Goal: Information Seeking & Learning: Find specific fact

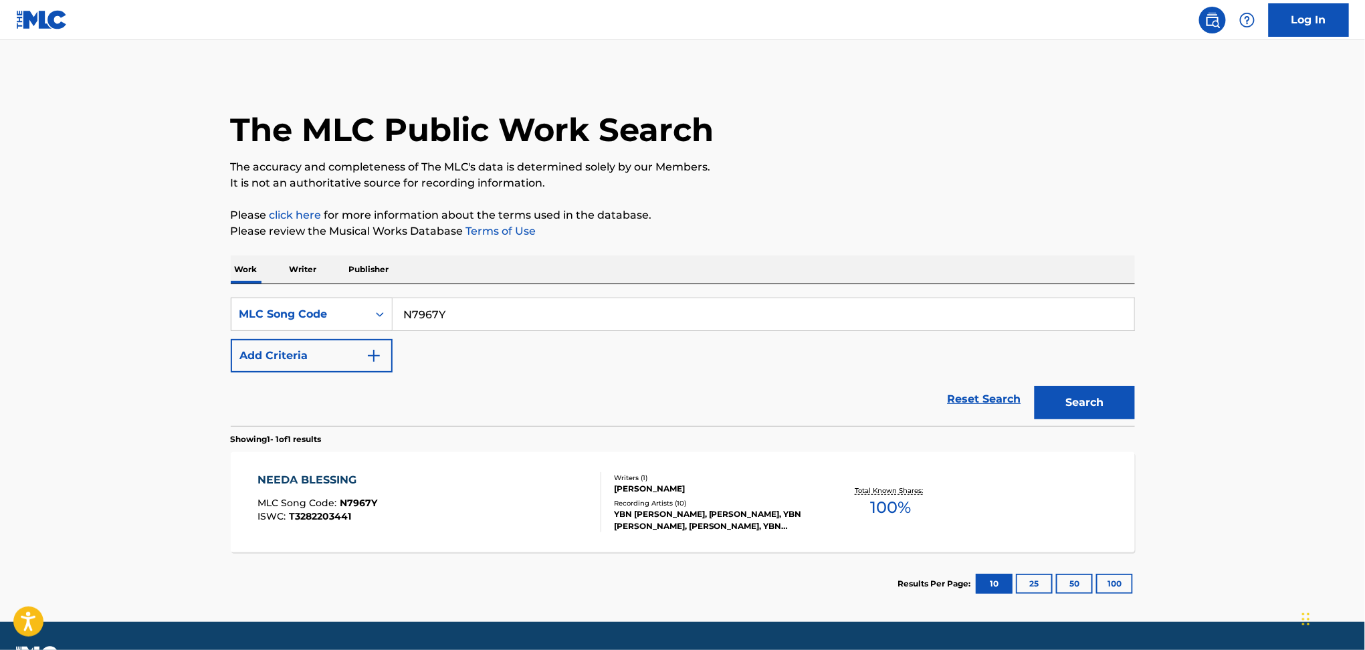
click at [430, 314] on input "N7967Y" at bounding box center [764, 314] width 742 height 32
paste input "[PERSON_NAME]"
type input "[PERSON_NAME]"
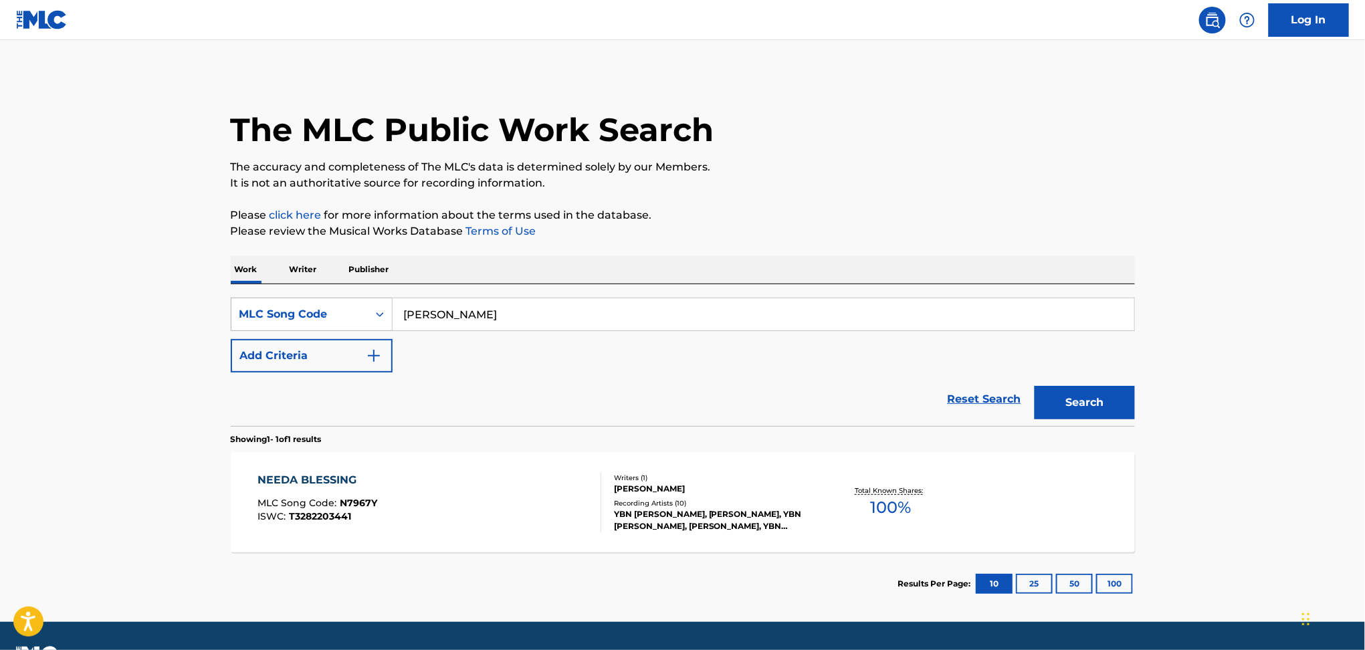
click at [315, 314] on div "MLC Song Code" at bounding box center [299, 314] width 120 height 16
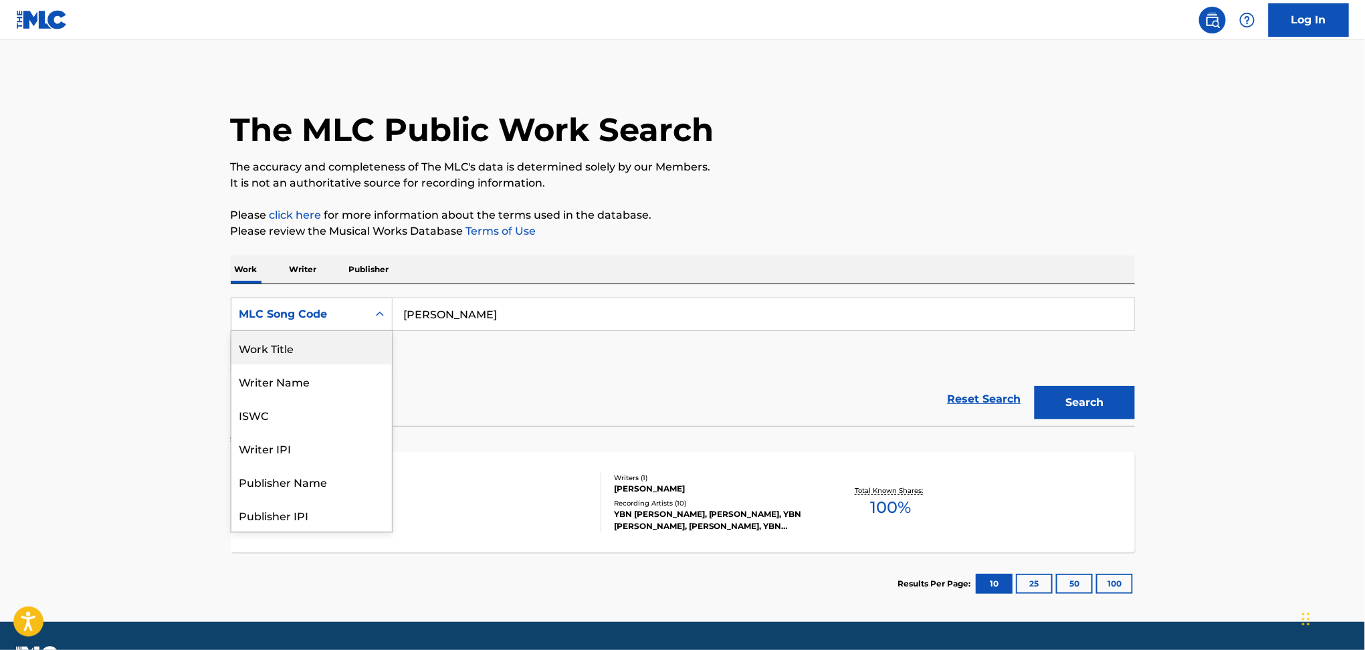
click at [302, 340] on div "Work Title" at bounding box center [311, 347] width 161 height 33
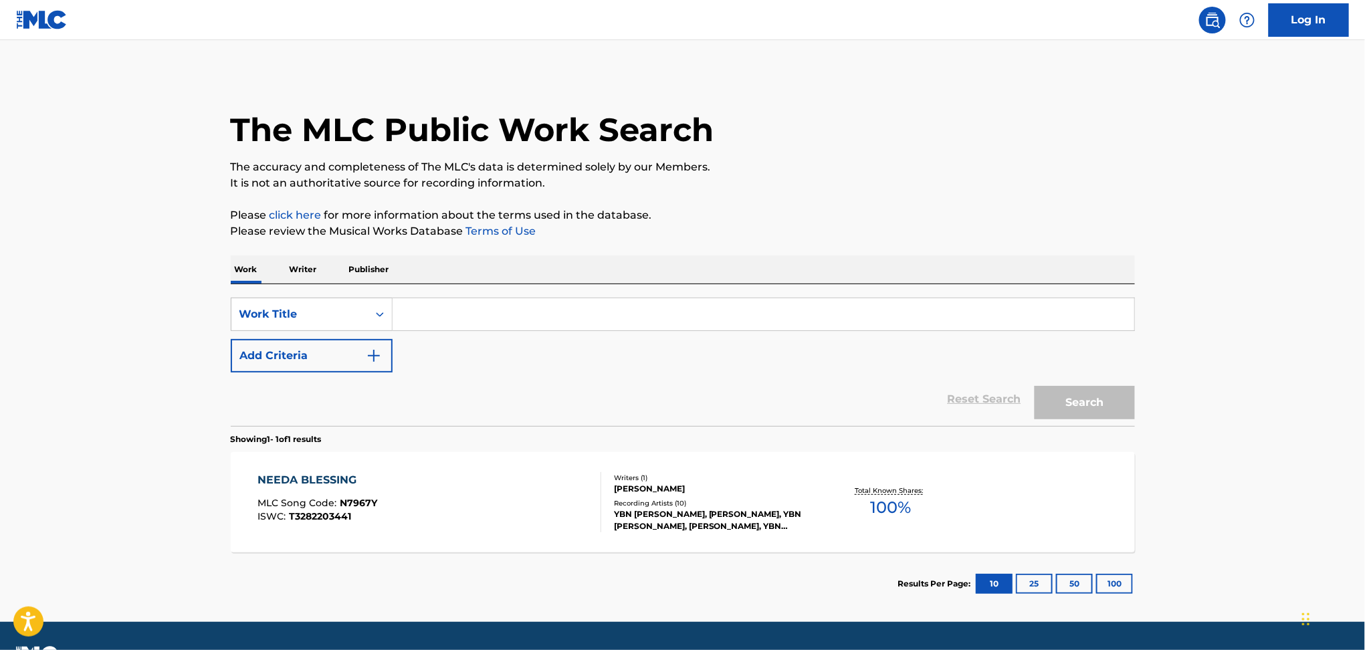
click at [443, 322] on input "Search Form" at bounding box center [764, 314] width 742 height 32
paste input "[PERSON_NAME]"
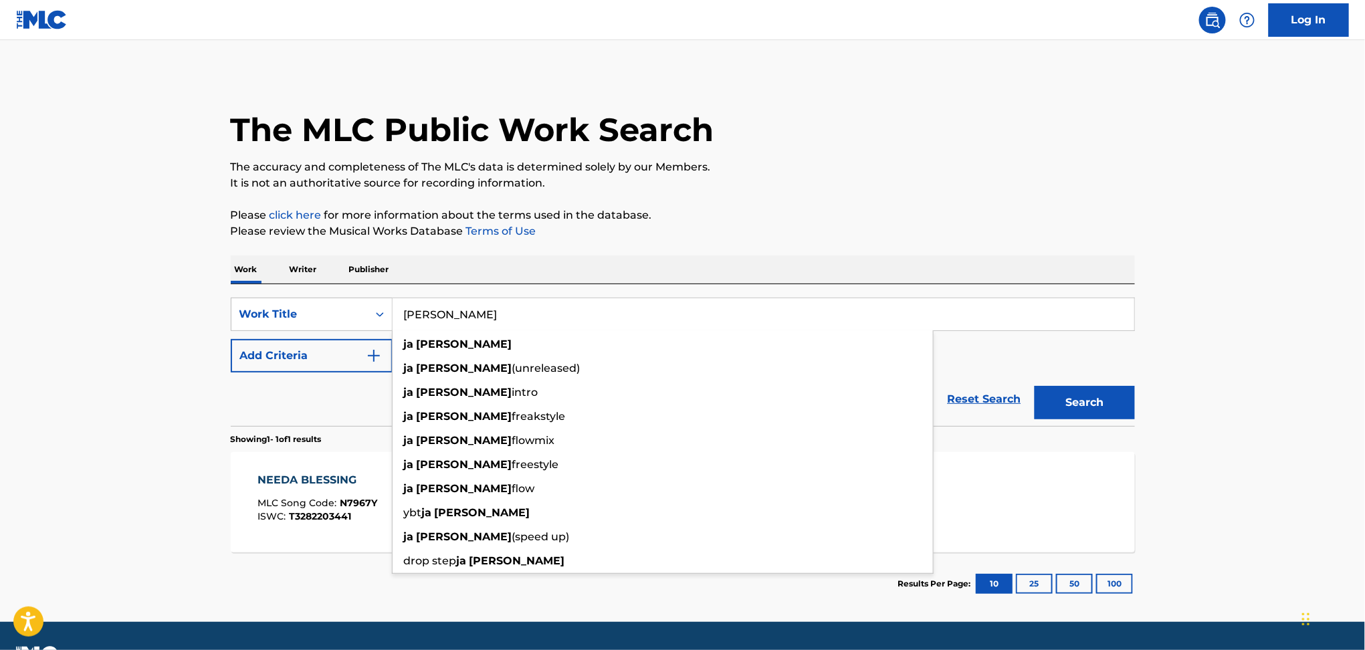
type input "[PERSON_NAME]"
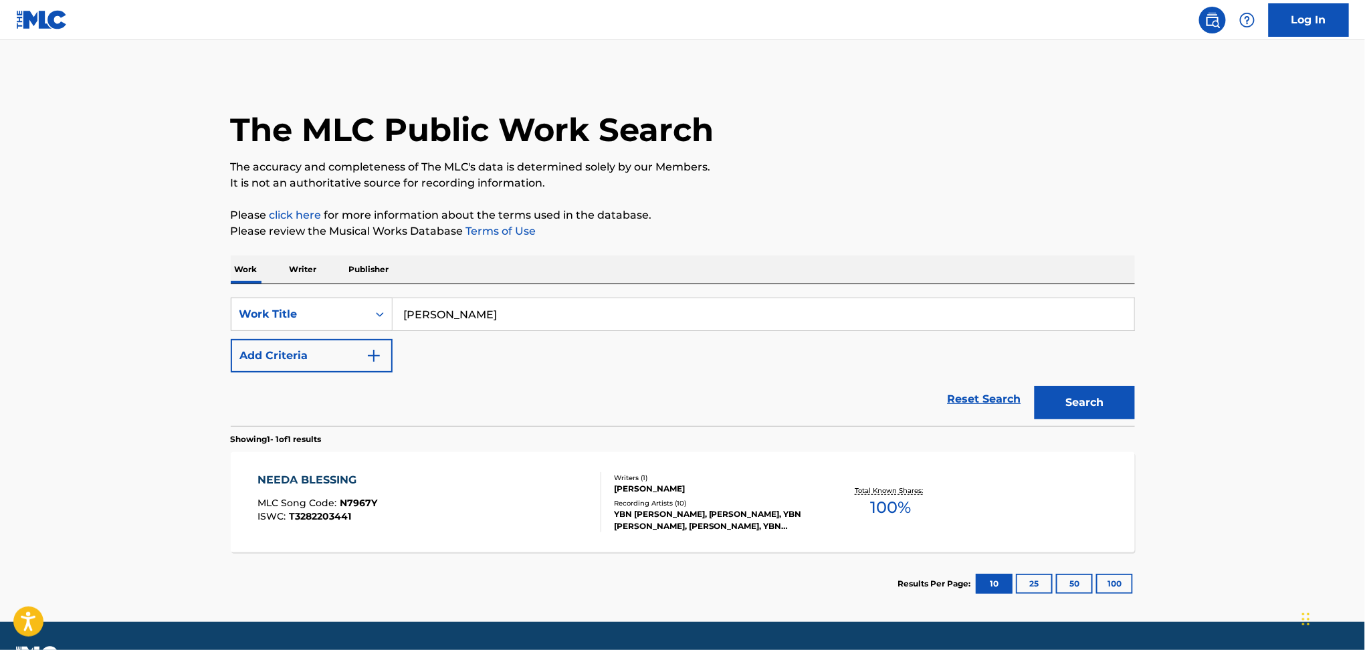
click at [278, 347] on button "Add Criteria" at bounding box center [312, 355] width 162 height 33
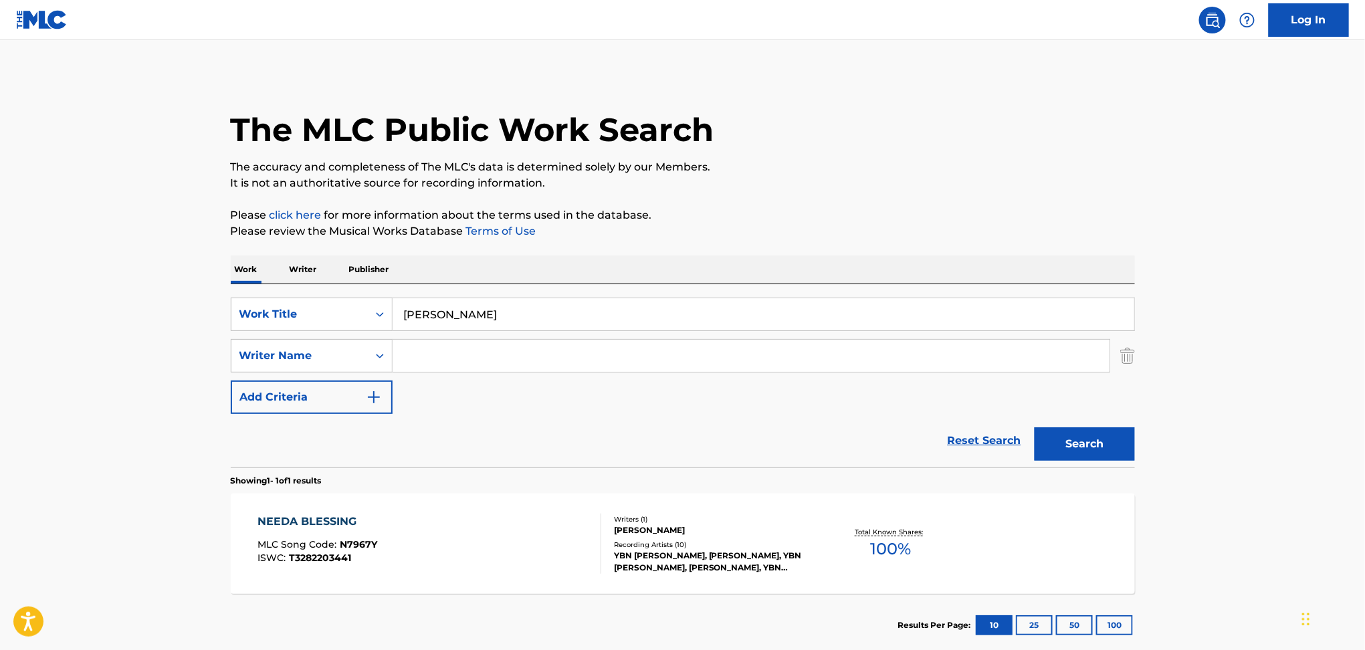
click at [419, 348] on input "Search Form" at bounding box center [751, 356] width 717 height 32
paste input "Tyreke [PERSON_NAME]"
click at [1035, 427] on button "Search" at bounding box center [1085, 443] width 100 height 33
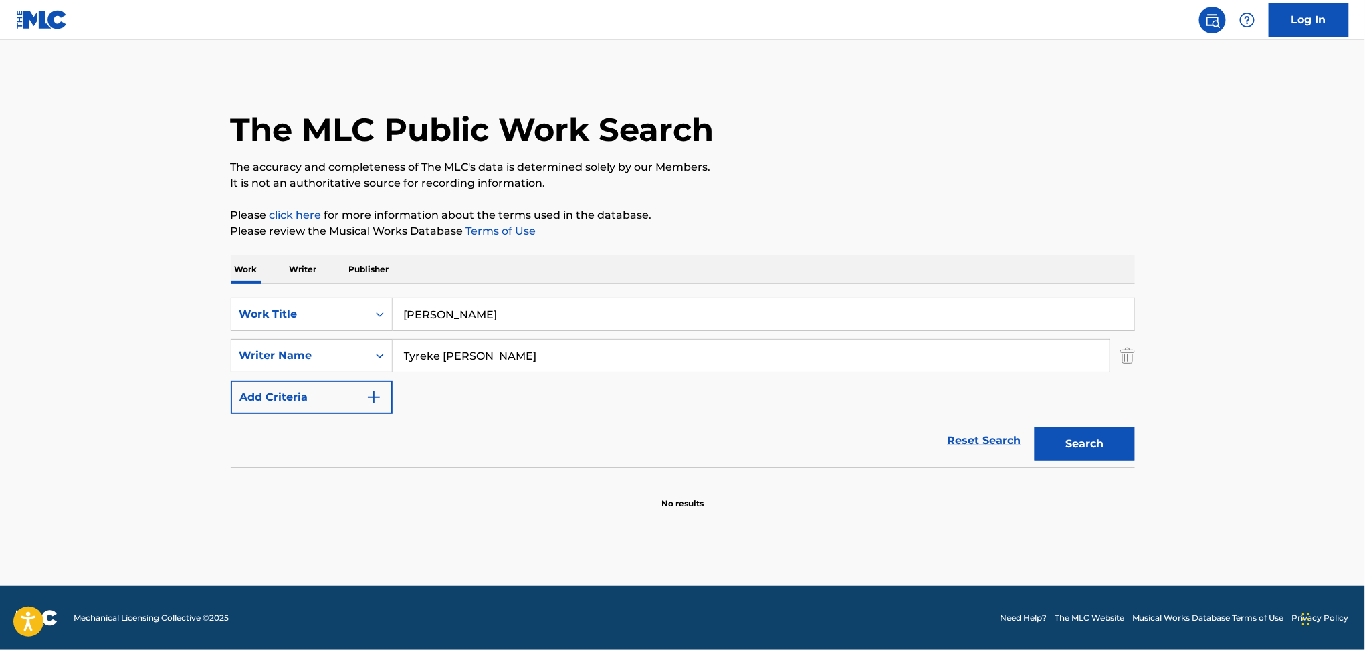
click at [453, 351] on input "Tyreke [PERSON_NAME]" at bounding box center [751, 356] width 717 height 32
click at [1035, 427] on button "Search" at bounding box center [1085, 443] width 100 height 33
click at [1083, 429] on button "Search" at bounding box center [1085, 443] width 100 height 33
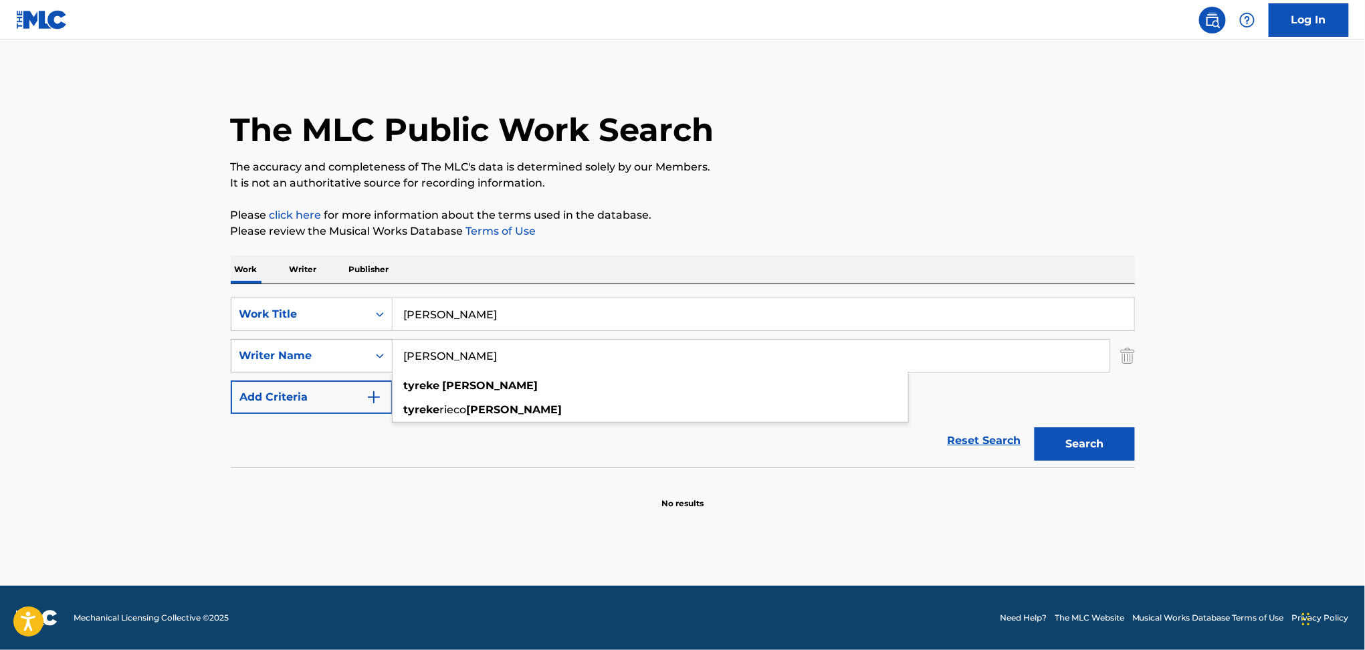
drag, startPoint x: 564, startPoint y: 364, endPoint x: 371, endPoint y: 343, distance: 193.8
click at [371, 343] on div "SearchWithCriteriaa34e2496-b994-47a7-9698-058875b068ad Writer Name [PERSON_NAME…" at bounding box center [683, 355] width 904 height 33
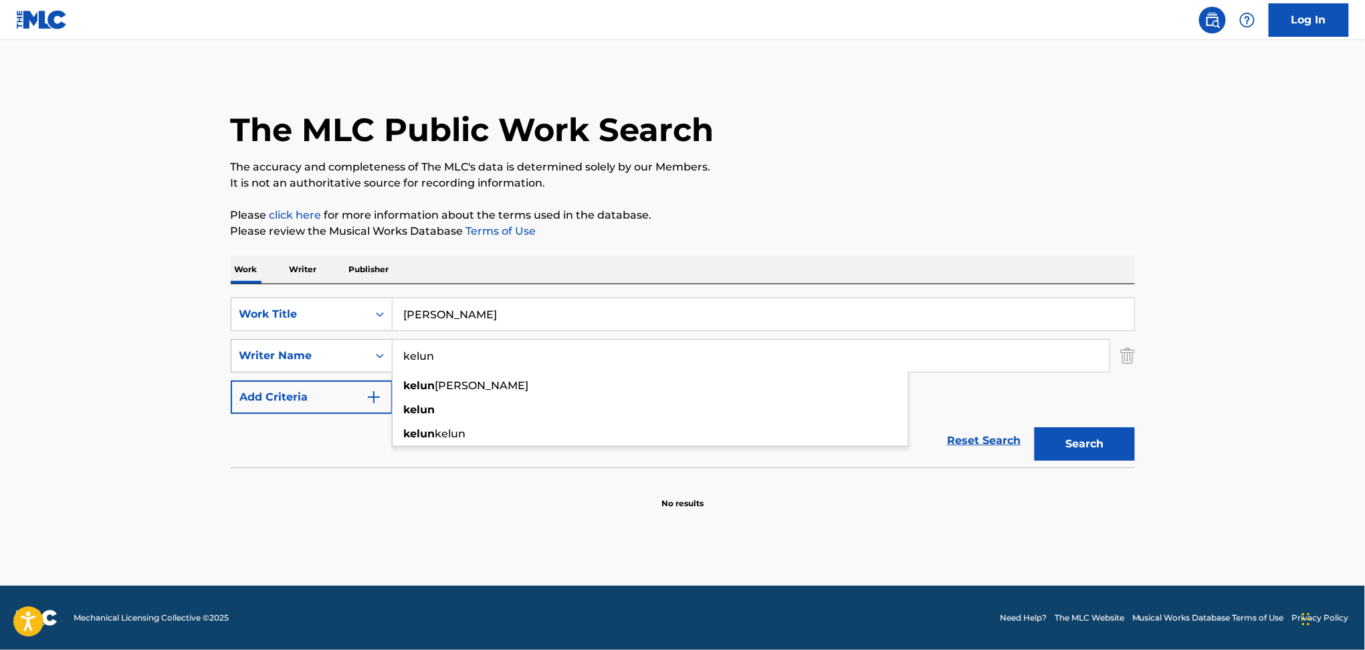
type input "kelun"
click at [1035, 427] on button "Search" at bounding box center [1085, 443] width 100 height 33
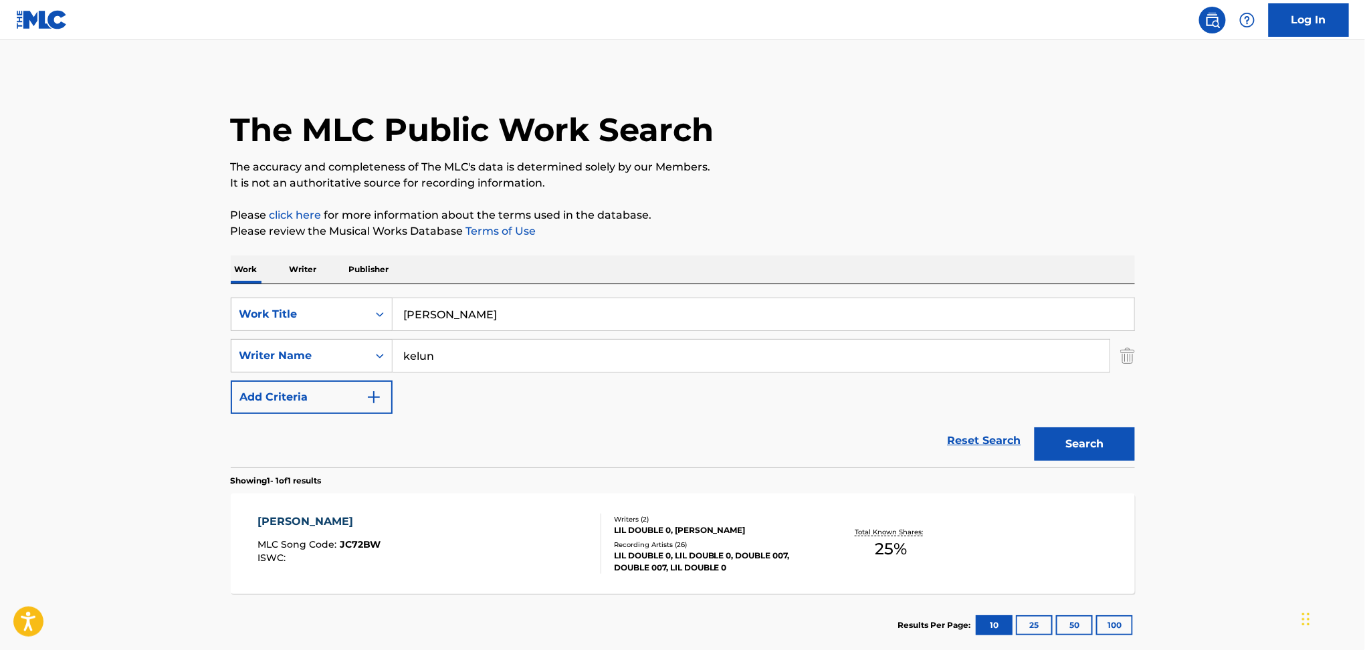
click at [446, 530] on div "[PERSON_NAME] MLC Song Code : JC72BW ISWC :" at bounding box center [429, 544] width 344 height 60
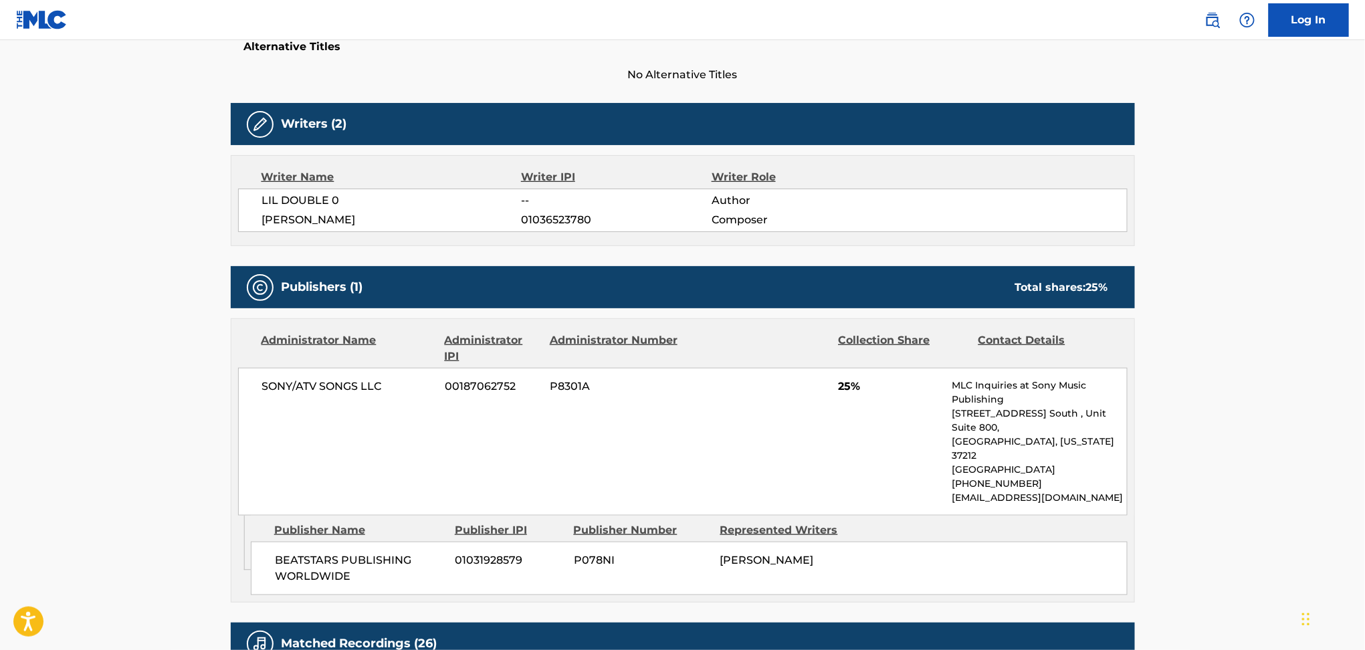
scroll to position [369, 0]
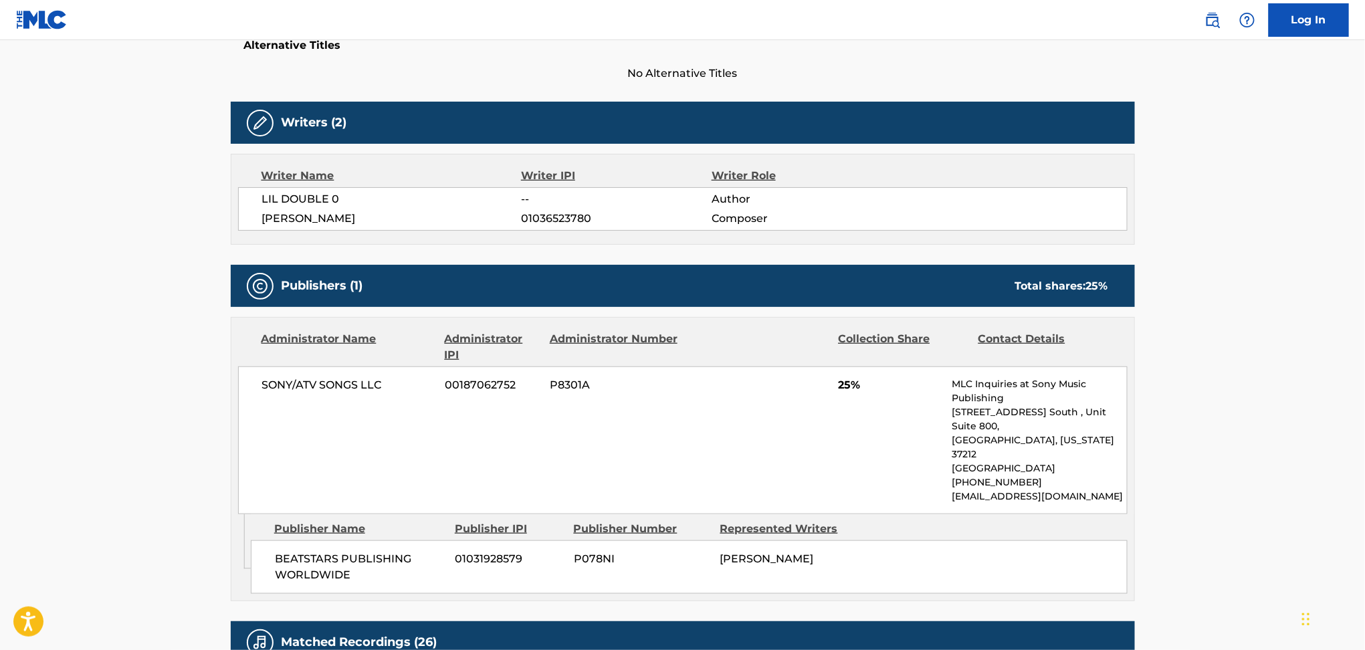
click at [559, 220] on span "01036523780" at bounding box center [616, 219] width 190 height 16
copy span "01036523780"
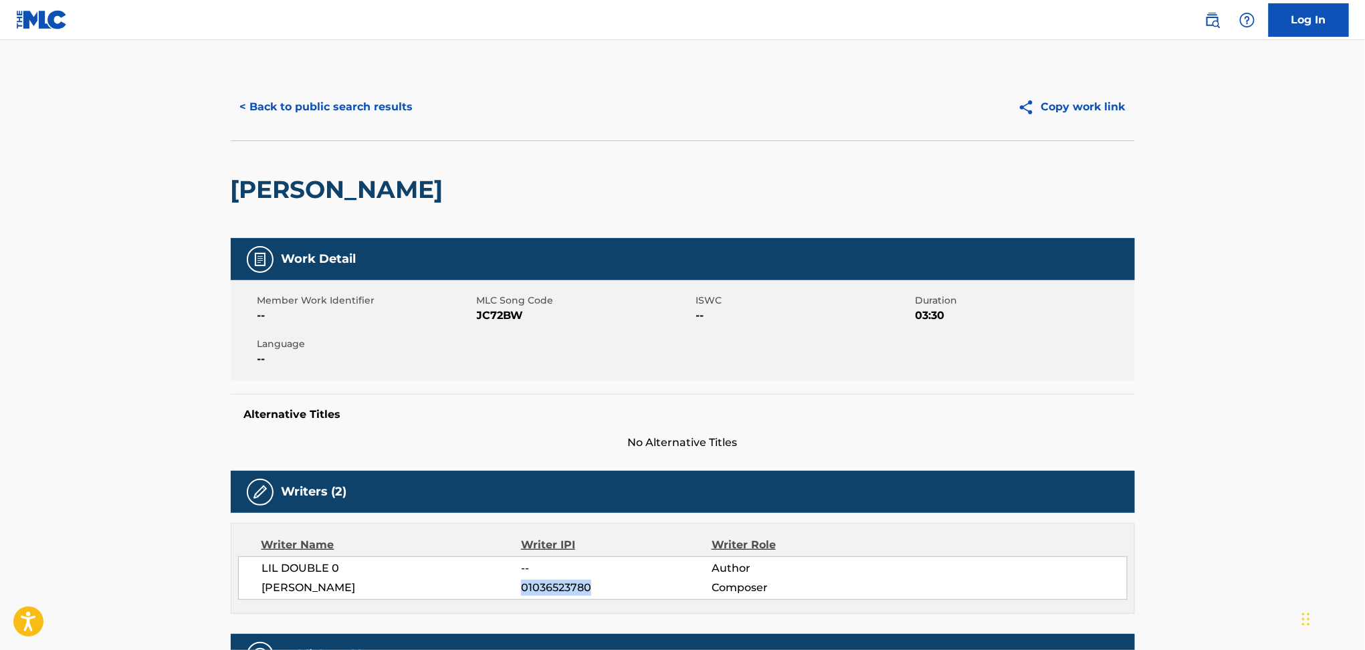
click at [377, 108] on button "< Back to public search results" at bounding box center [327, 106] width 192 height 33
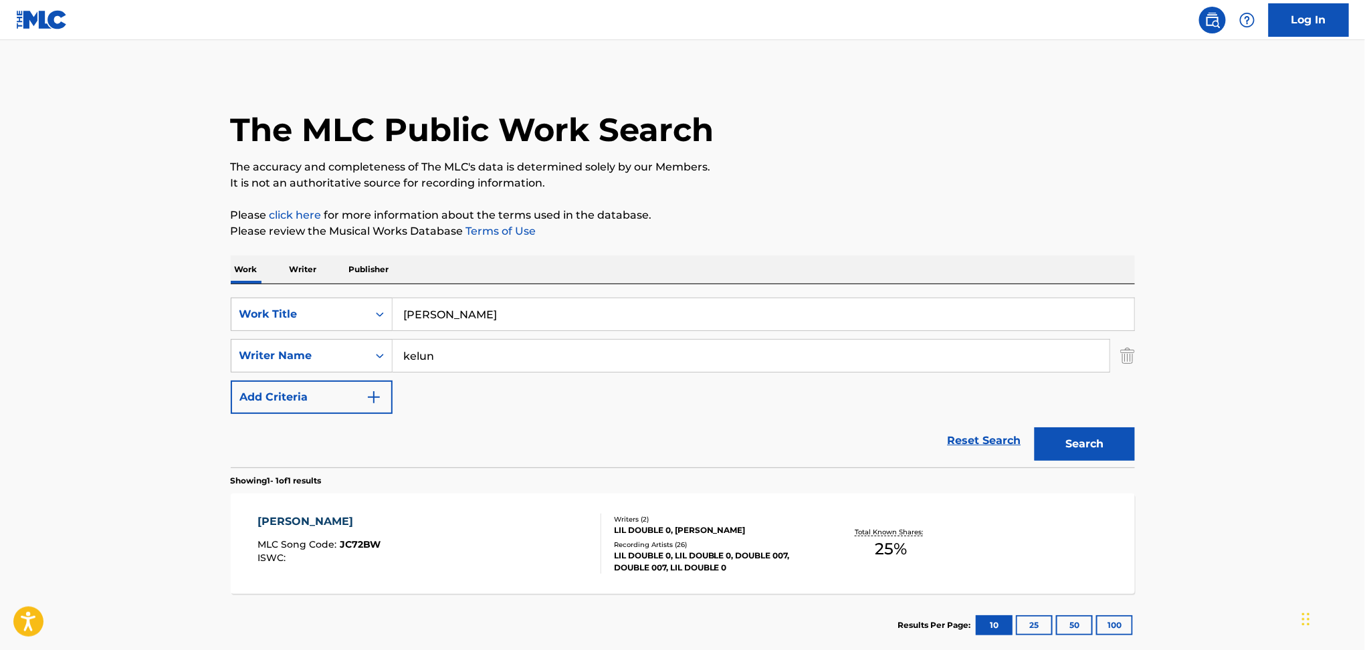
click at [304, 274] on p "Writer" at bounding box center [303, 269] width 35 height 28
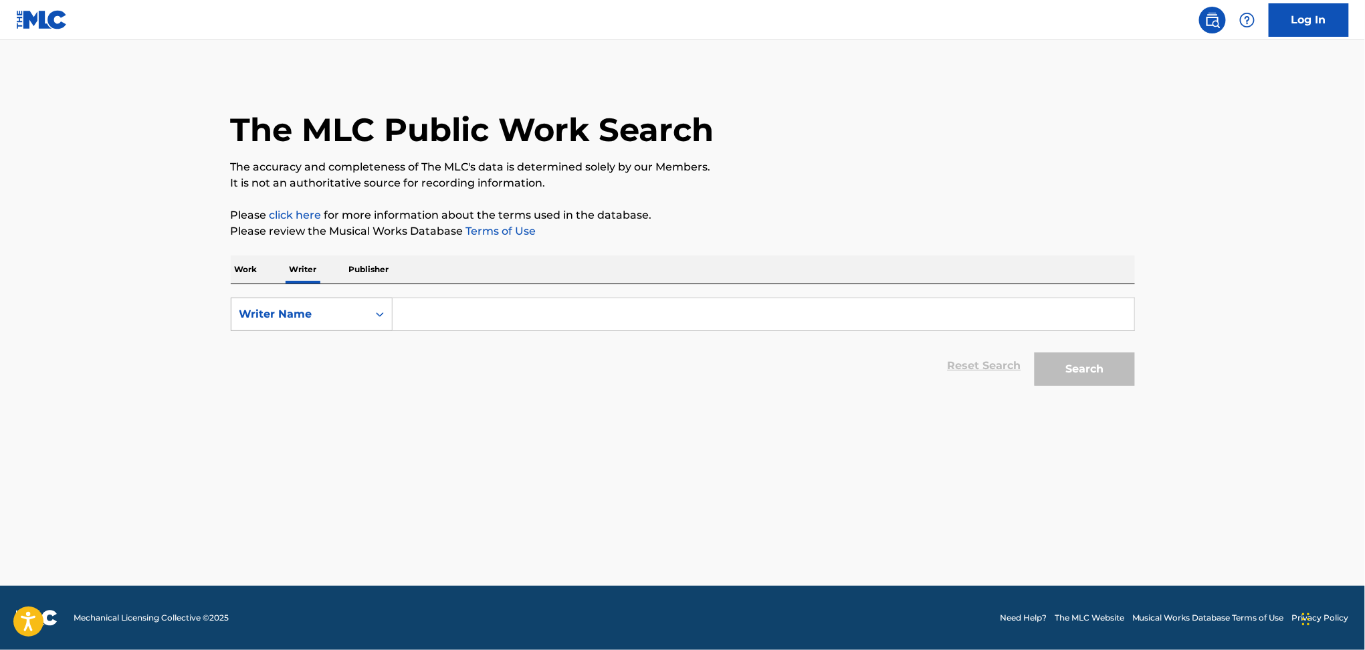
click at [328, 302] on div "Writer Name" at bounding box center [299, 314] width 136 height 25
click at [313, 348] on div "Writer IPI" at bounding box center [311, 347] width 161 height 33
click at [446, 315] on input "Search Form" at bounding box center [764, 314] width 742 height 32
paste input "01036523780"
type input "01036523780"
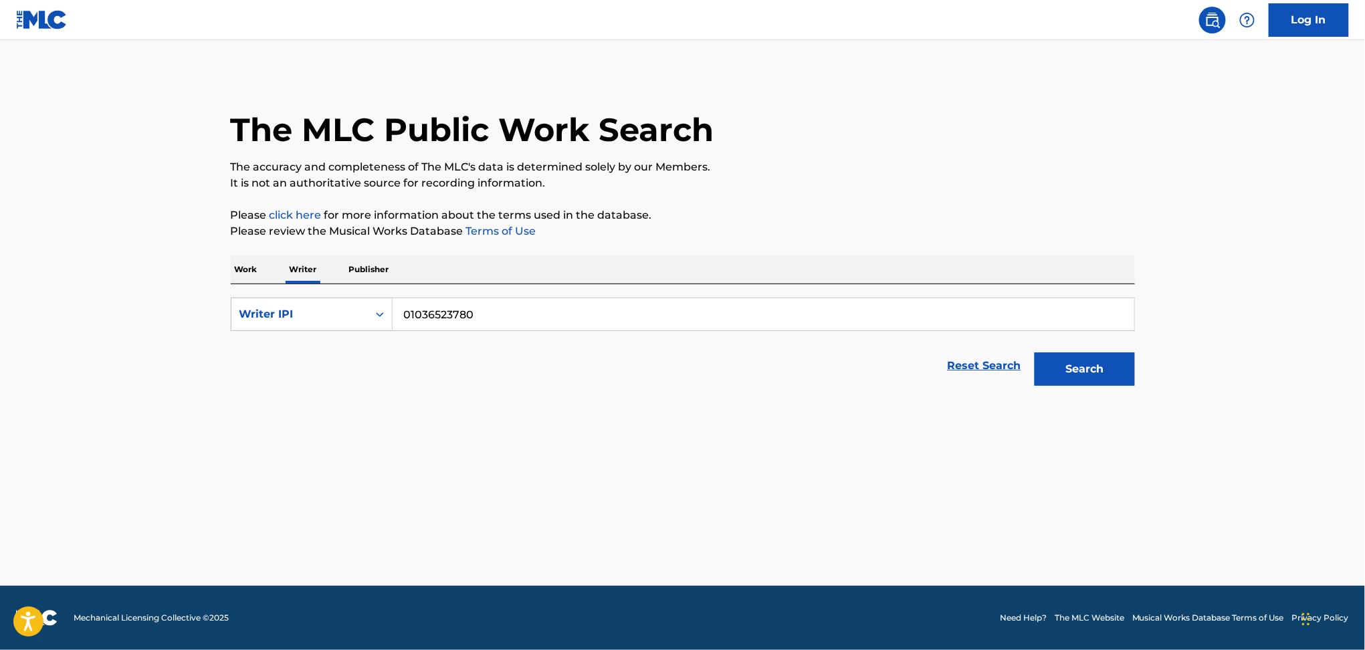
click at [1035, 352] on button "Search" at bounding box center [1085, 368] width 100 height 33
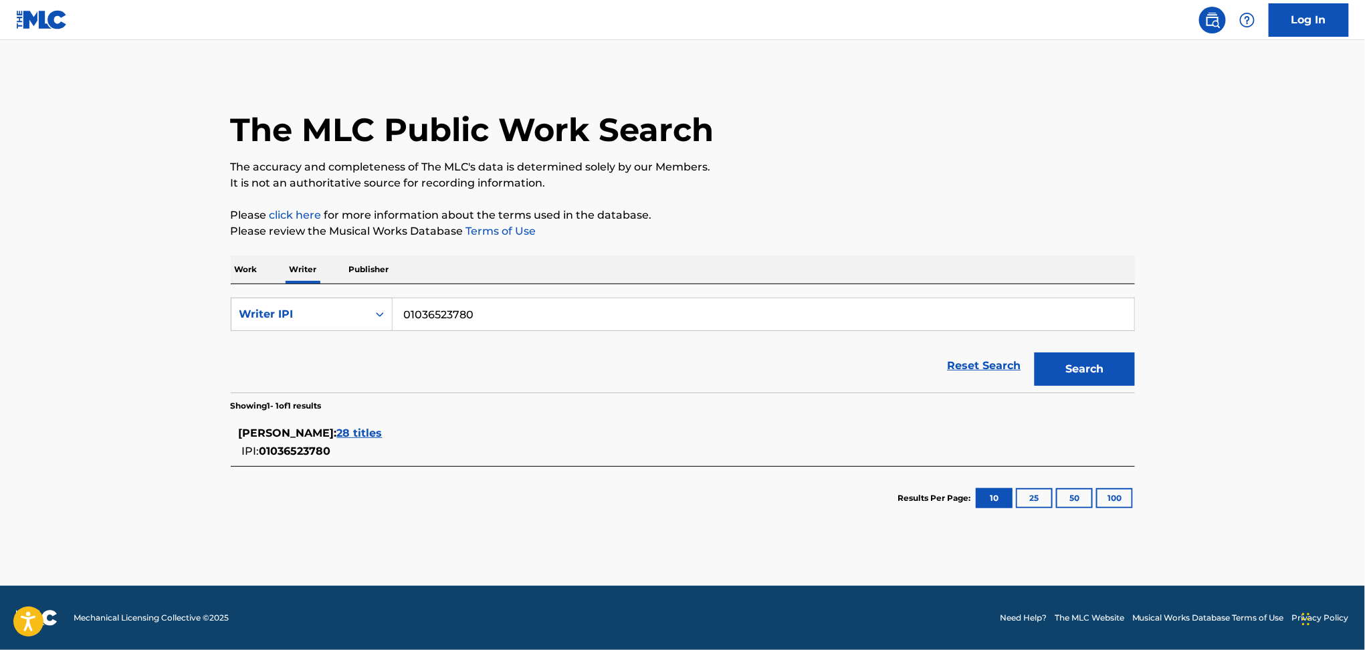
click at [351, 438] on span "28 titles" at bounding box center [359, 433] width 45 height 13
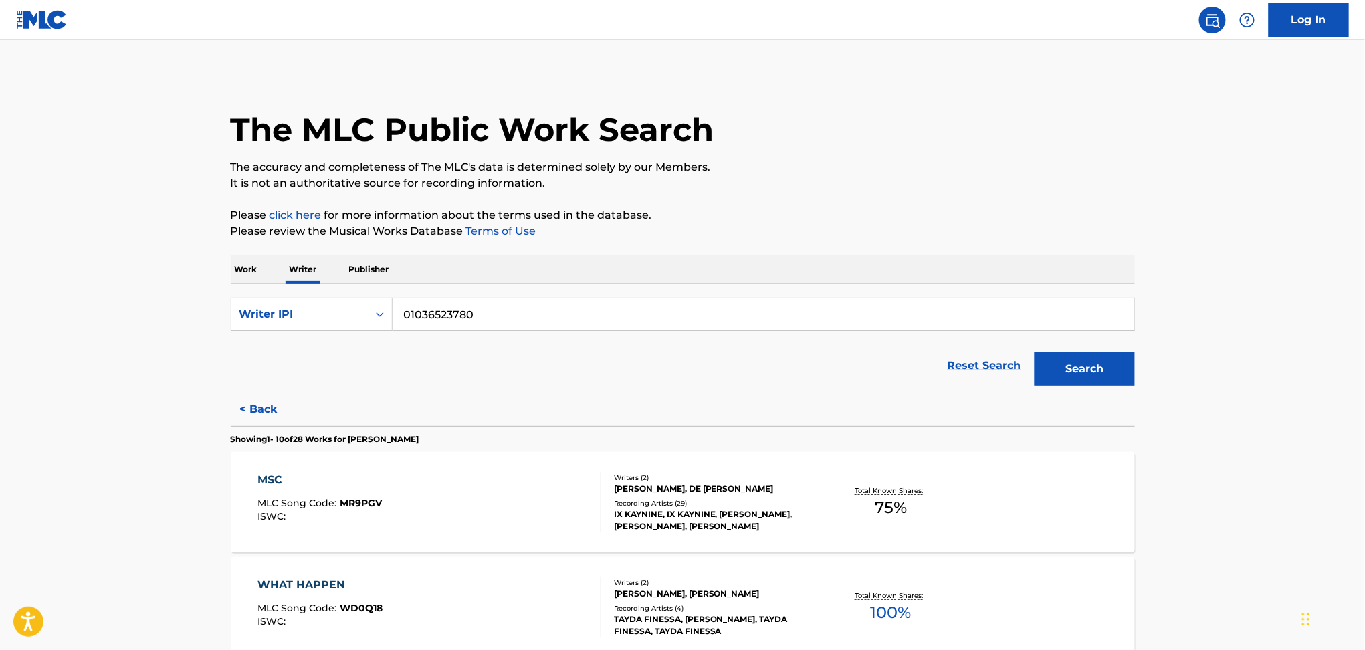
click at [498, 508] on div "MSC MLC Song Code : MR9PGV ISWC :" at bounding box center [429, 502] width 344 height 60
